Goal: Task Accomplishment & Management: Use online tool/utility

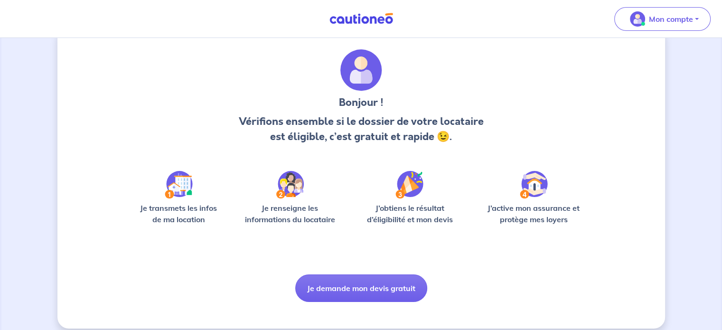
scroll to position [32, 0]
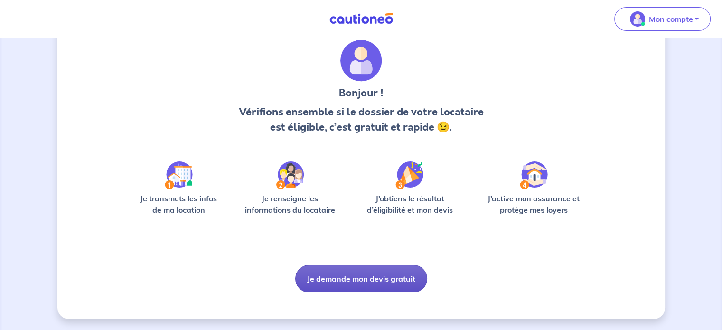
click at [349, 281] on button "Je demande mon devis gratuit" at bounding box center [361, 279] width 132 height 28
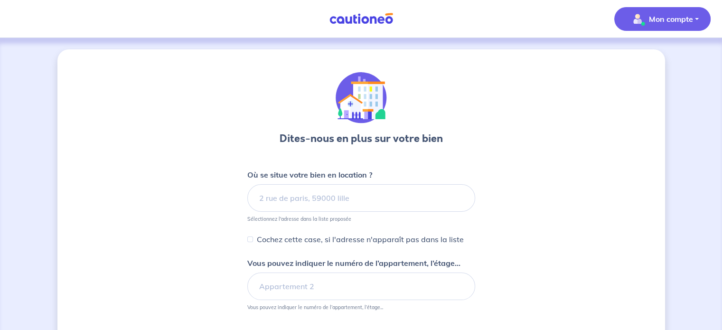
click at [658, 18] on p "Mon compte" at bounding box center [671, 18] width 44 height 11
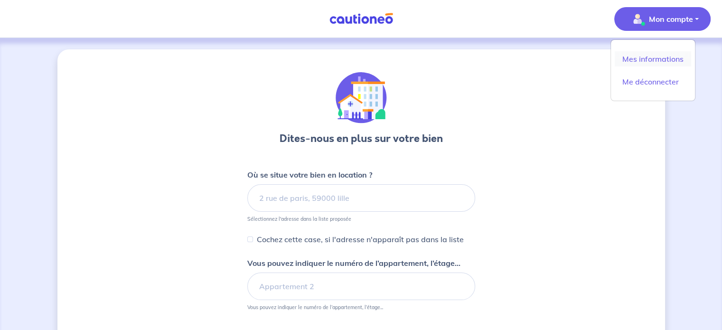
click at [643, 59] on link "Mes informations" at bounding box center [653, 58] width 76 height 15
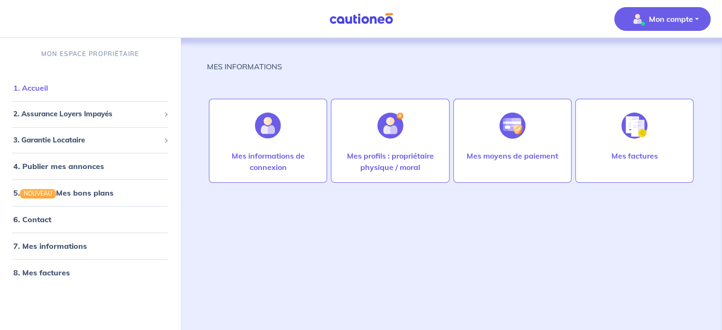
click at [21, 84] on link "1. Accueil" at bounding box center [30, 87] width 35 height 9
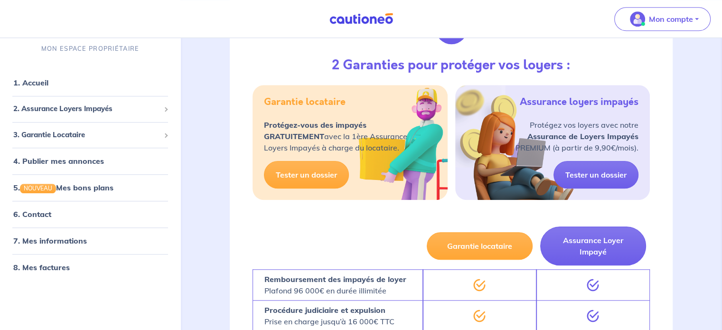
scroll to position [853, 0]
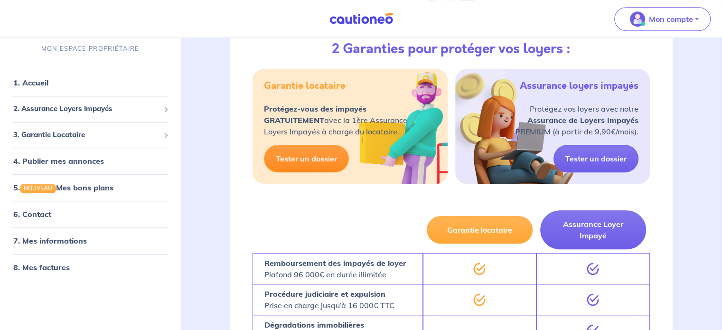
click at [275, 160] on link "Tester un dossier" at bounding box center [306, 159] width 85 height 28
